Goal: Obtain resource: Download file/media

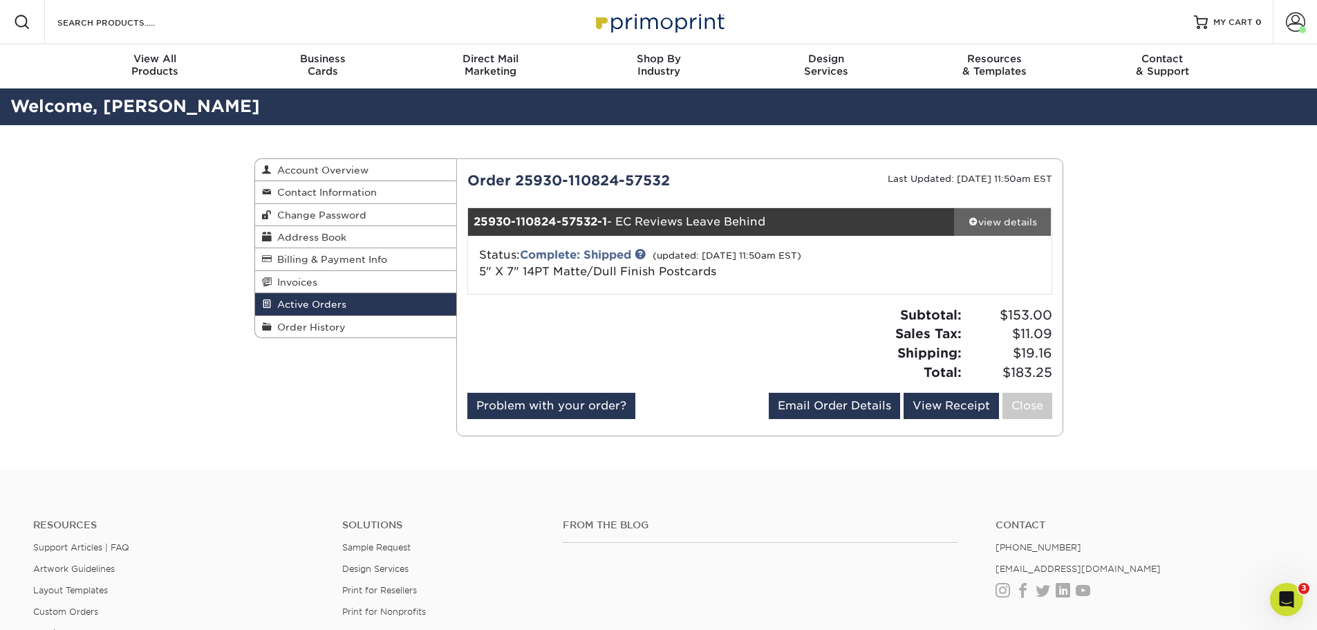
click at [1013, 224] on div "view details" at bounding box center [1002, 222] width 97 height 14
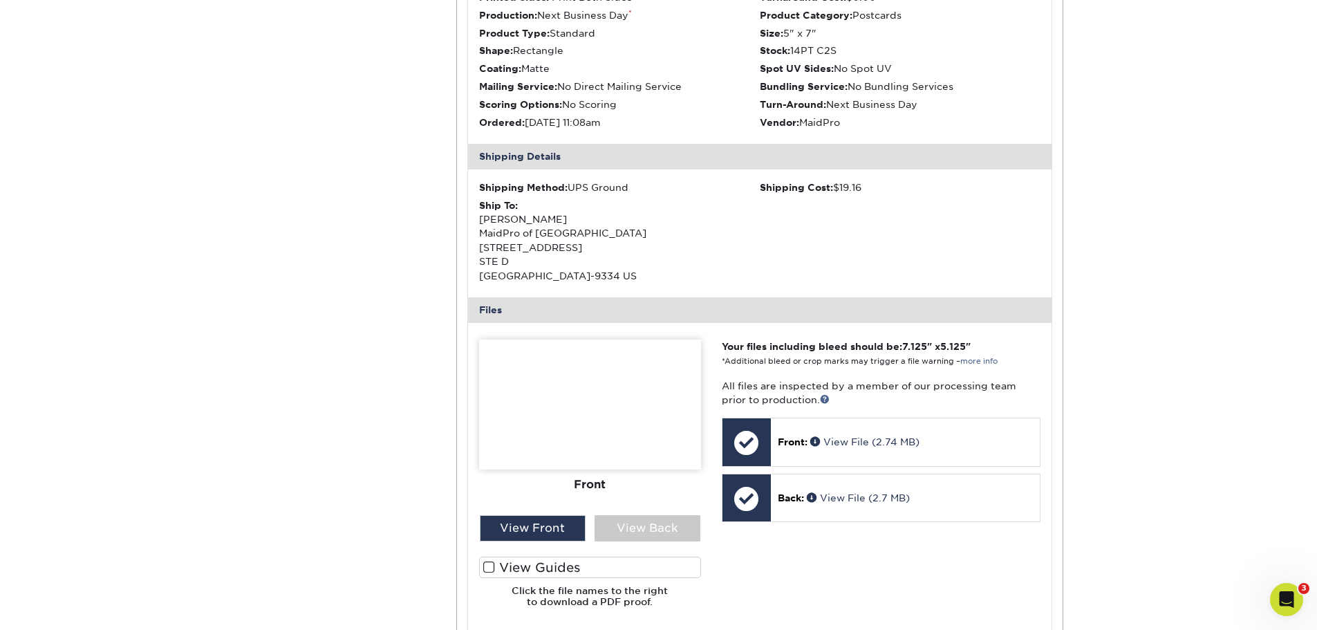
scroll to position [415, 0]
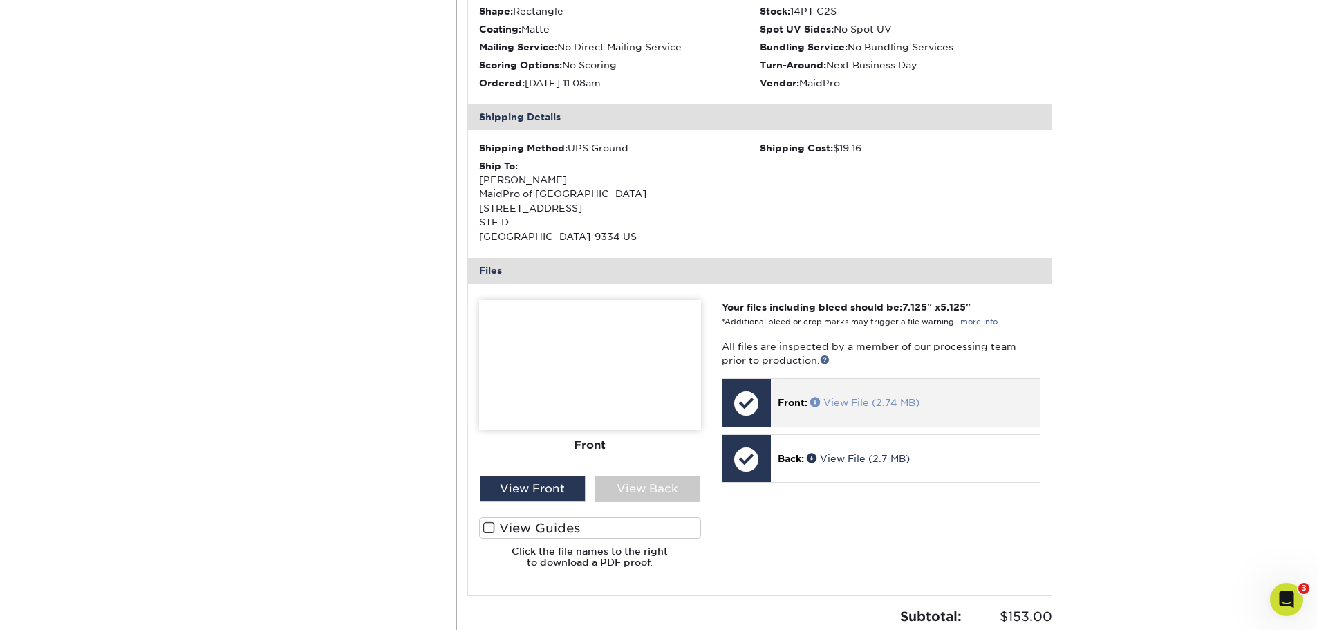
click at [865, 401] on link "View File (2.74 MB)" at bounding box center [864, 402] width 109 height 11
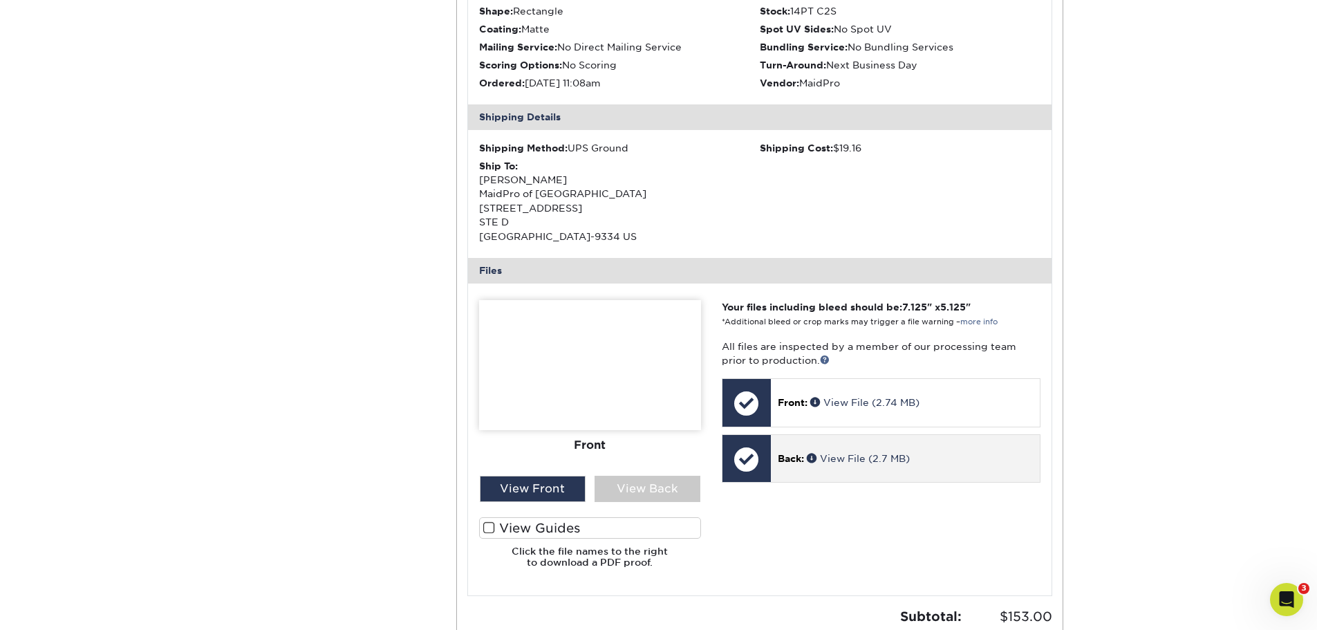
click at [787, 465] on p "Back: View File (2.7 MB)" at bounding box center [905, 458] width 255 height 14
click at [787, 460] on span "Back:" at bounding box center [791, 458] width 26 height 11
click at [836, 458] on link "View File (2.7 MB)" at bounding box center [858, 458] width 103 height 11
